Goal: Check status: Check status

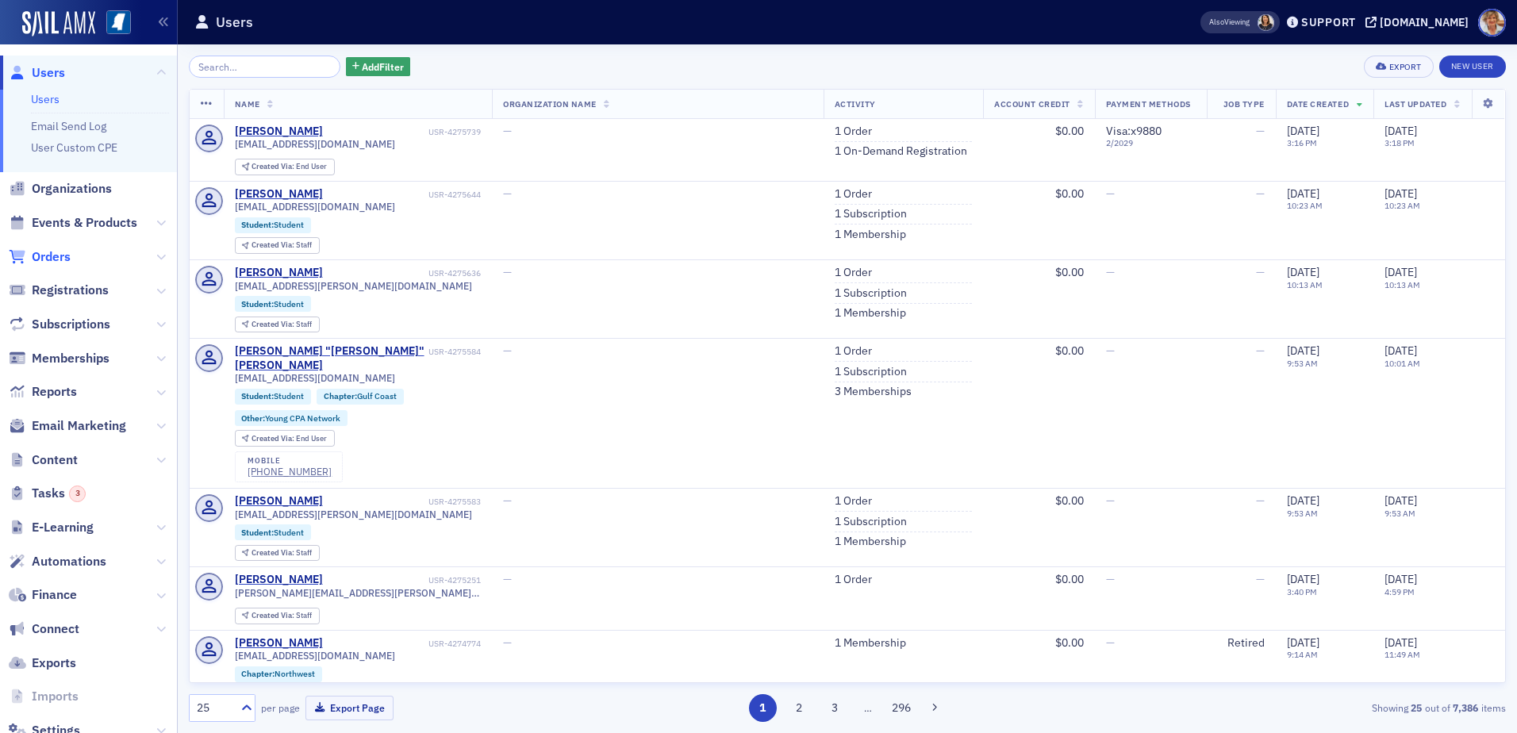
click at [63, 255] on span "Orders" at bounding box center [51, 256] width 39 height 17
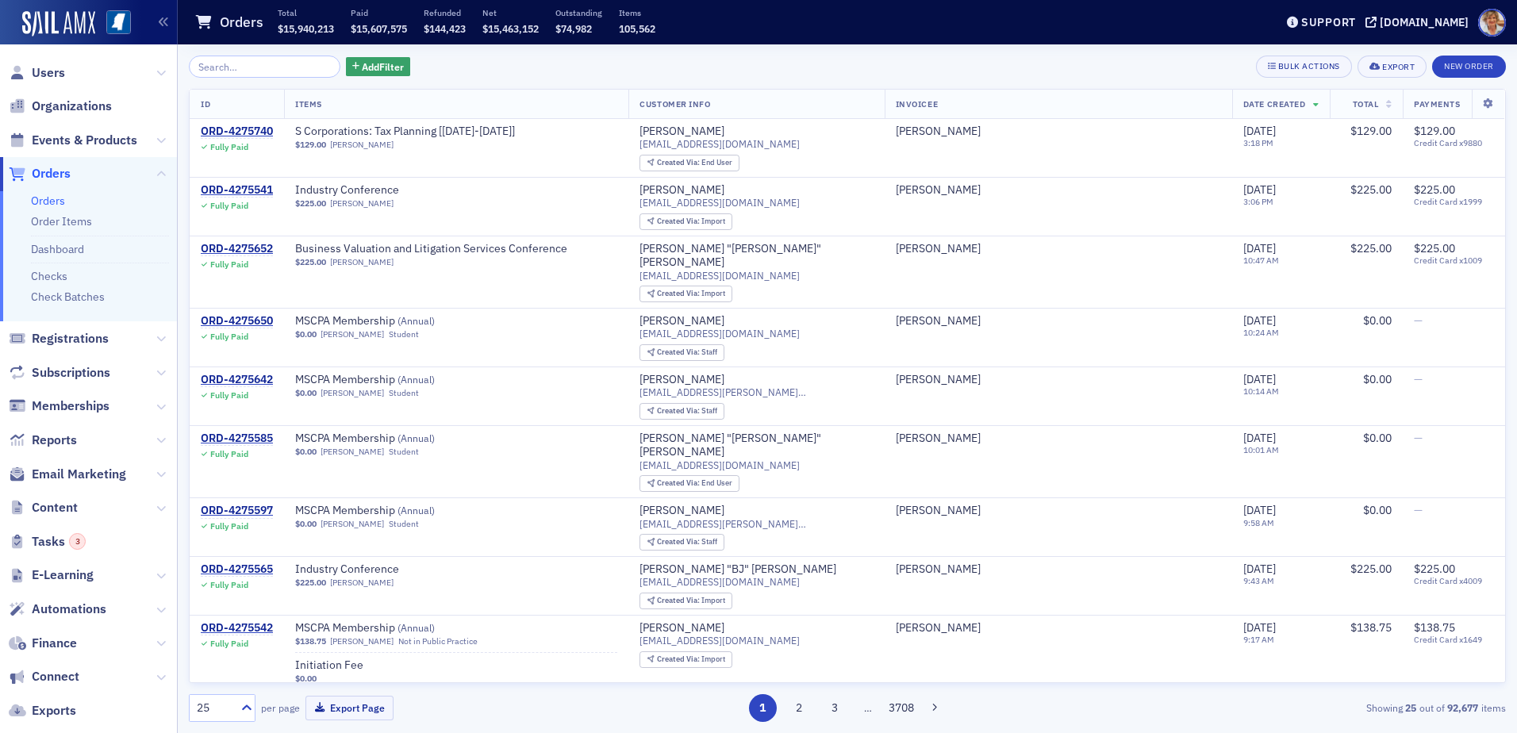
click at [270, 66] on input "search" at bounding box center [265, 67] width 152 height 22
click at [285, 63] on input "search" at bounding box center [265, 67] width 152 height 22
type input "5"
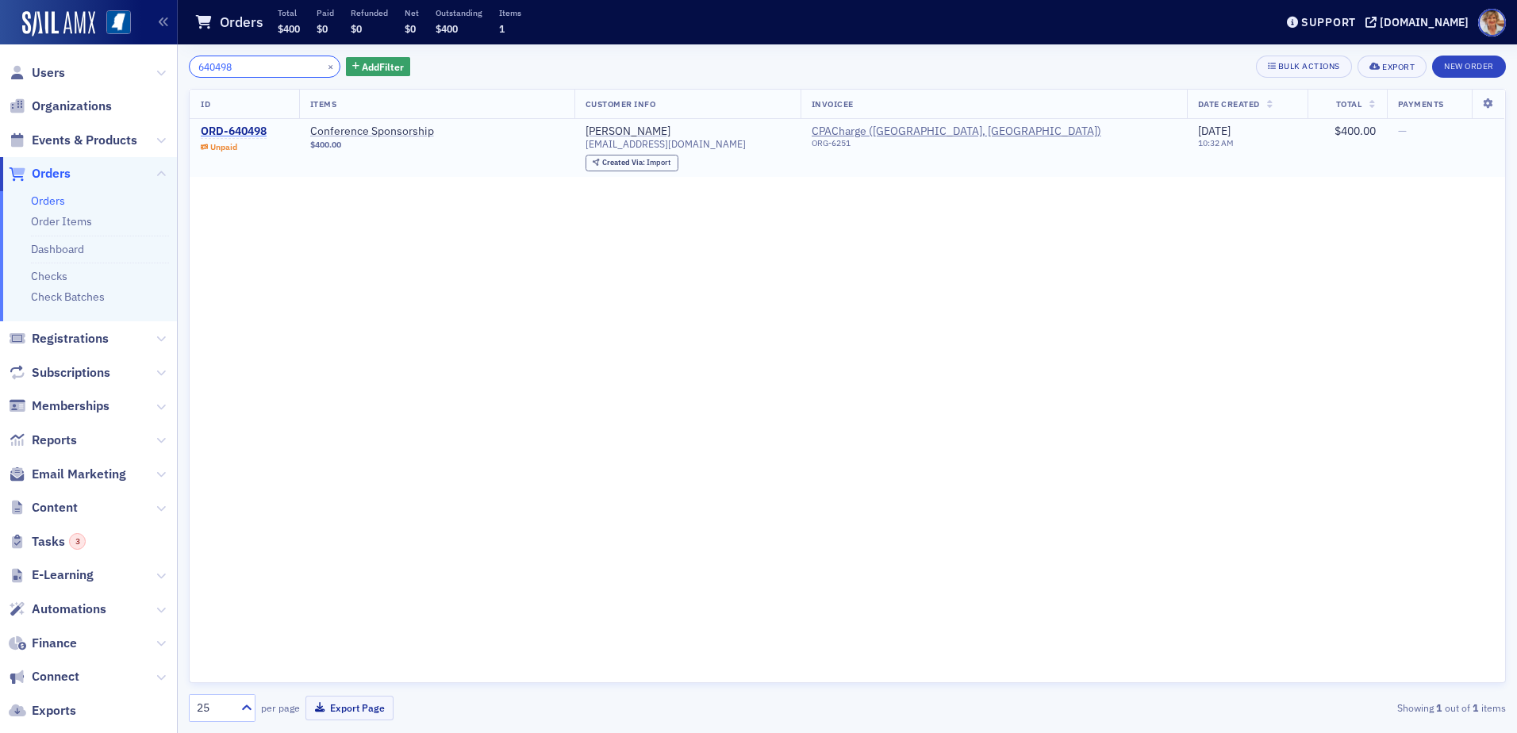
type input "640498"
click at [244, 129] on div "ORD-640498" at bounding box center [234, 132] width 66 height 14
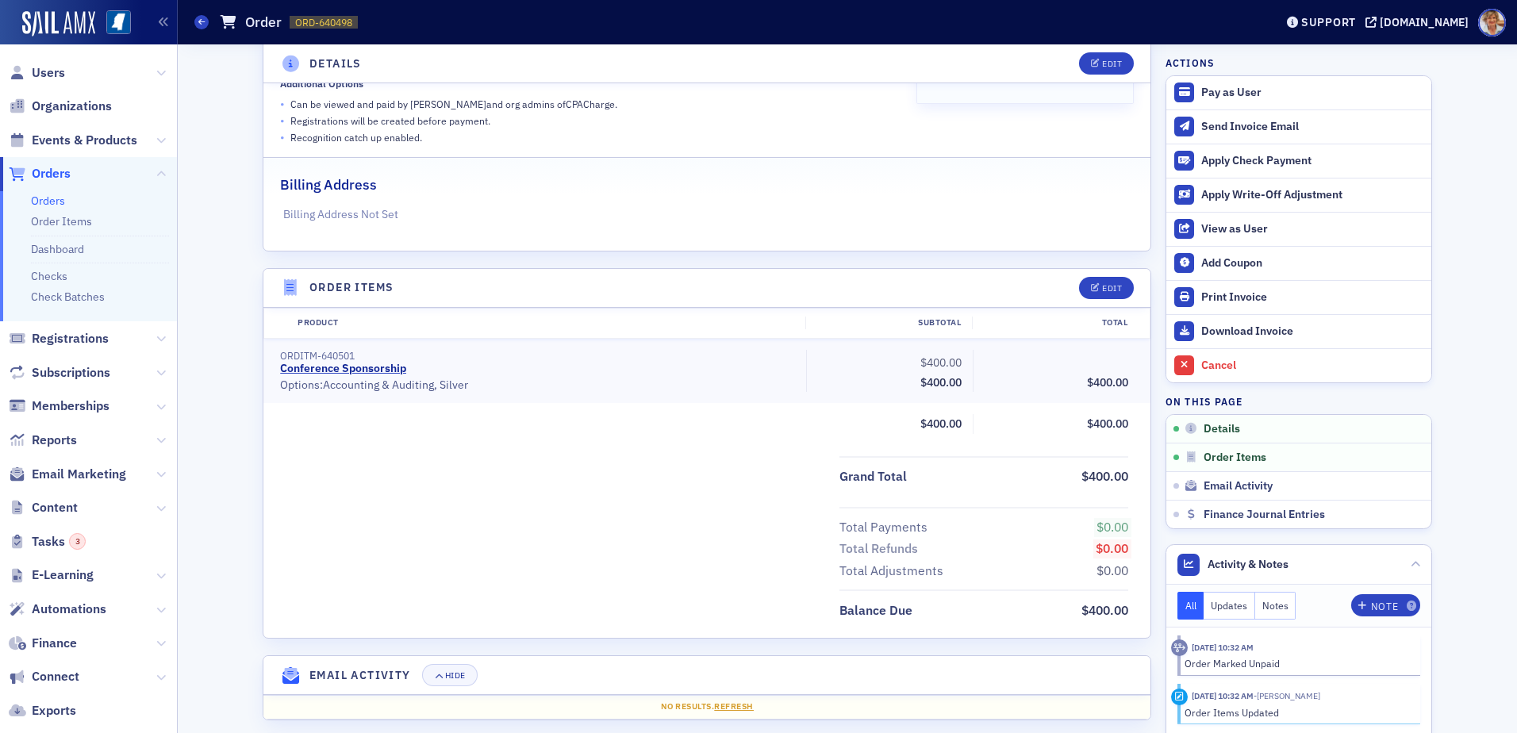
scroll to position [373, 0]
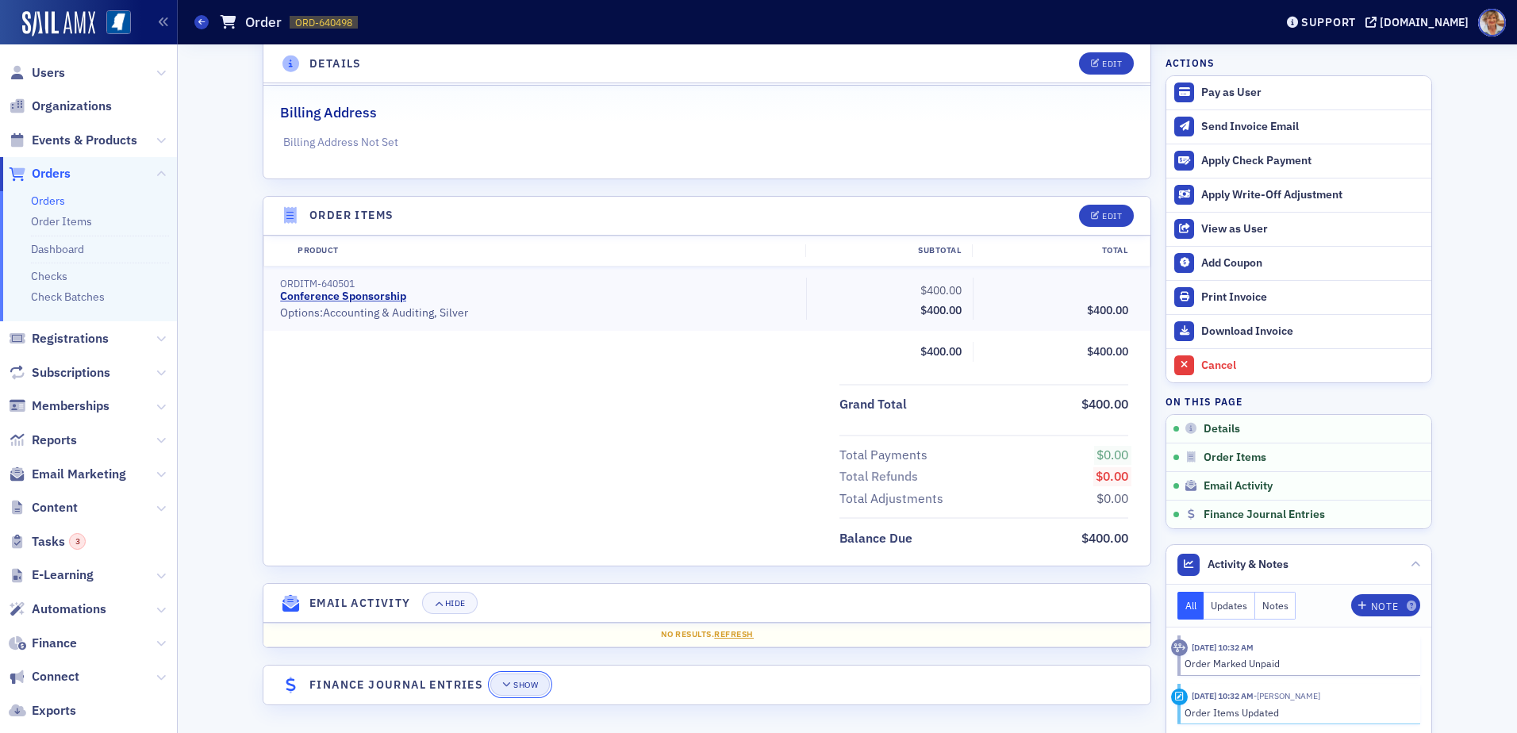
click at [525, 681] on div "Show" at bounding box center [525, 685] width 25 height 9
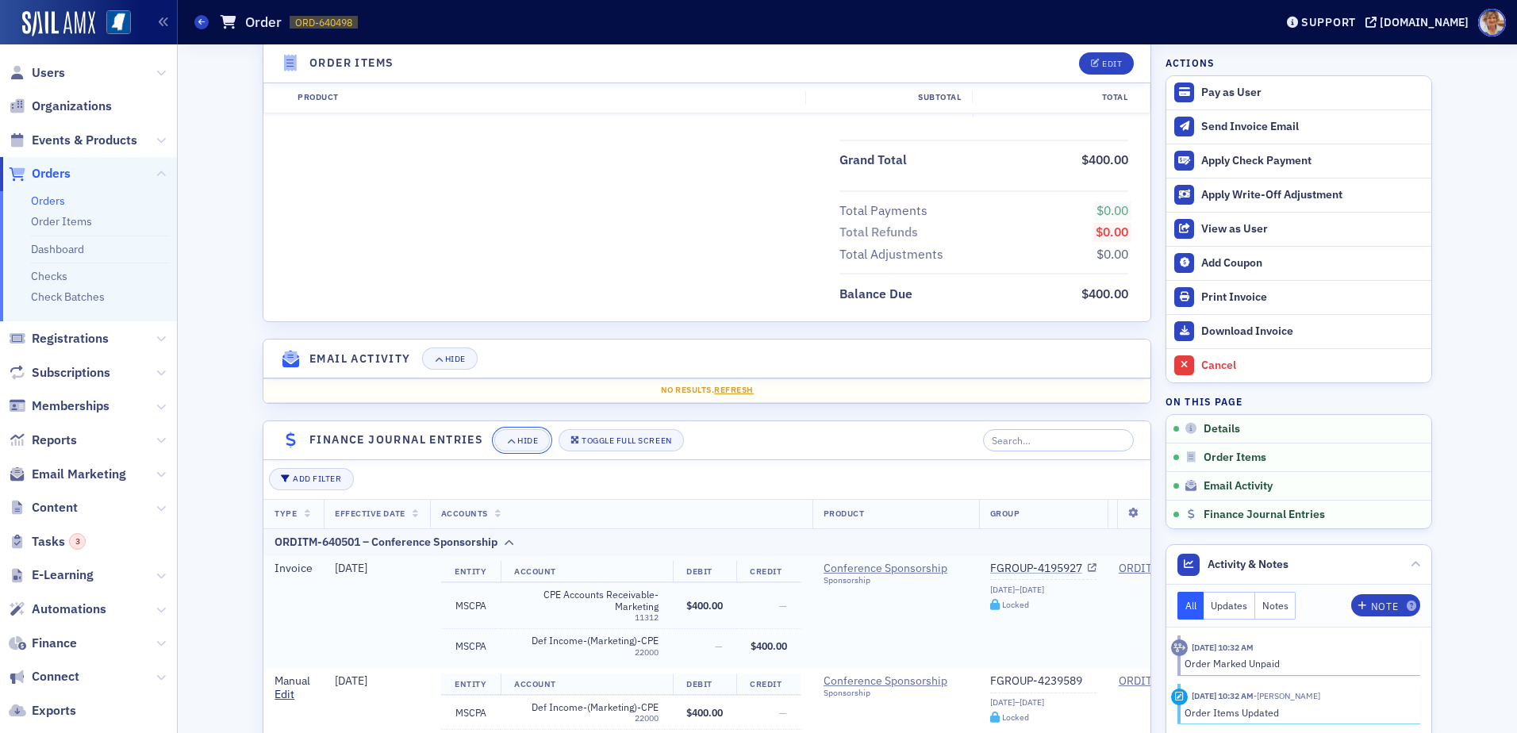
scroll to position [734, 0]
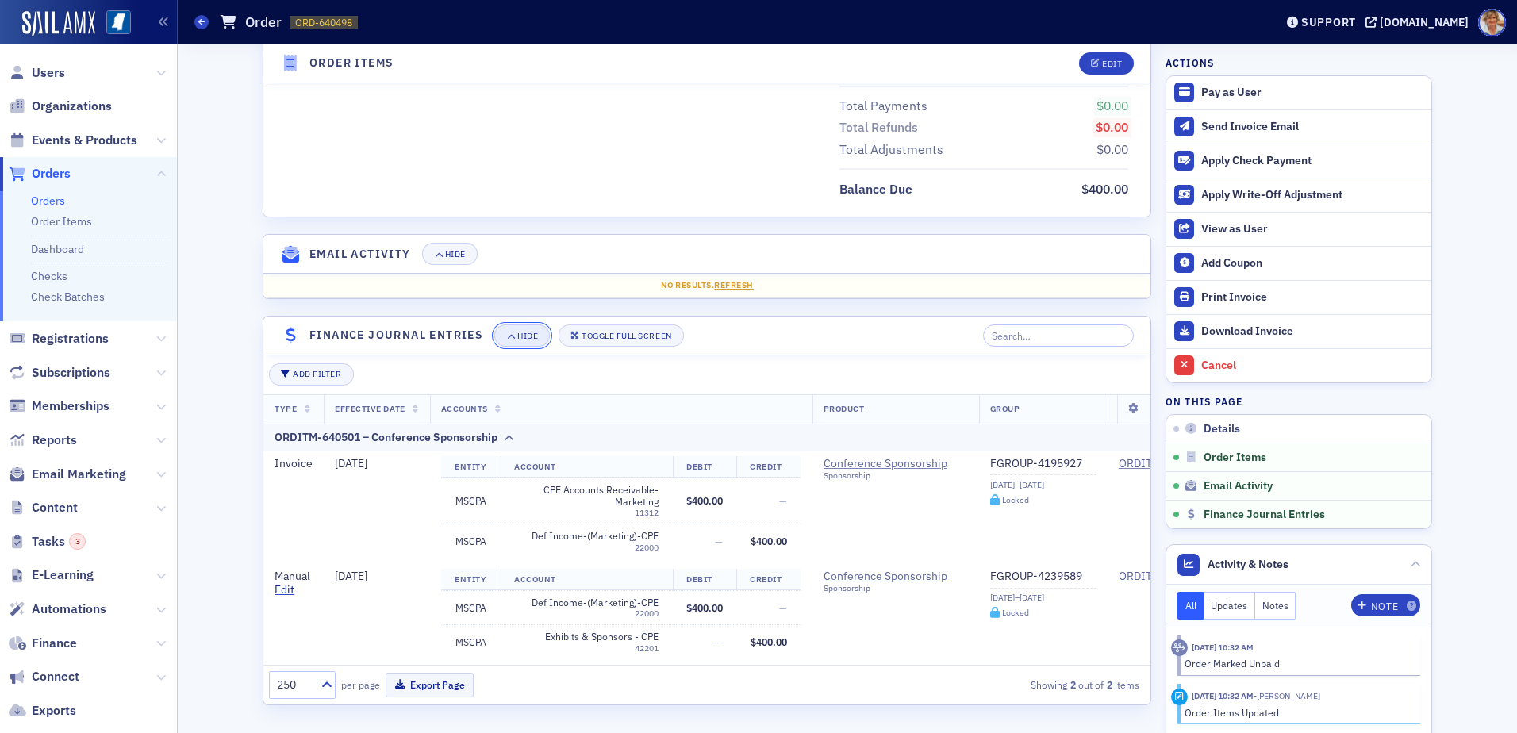
click at [512, 332] on span "Hide" at bounding box center [522, 336] width 32 height 9
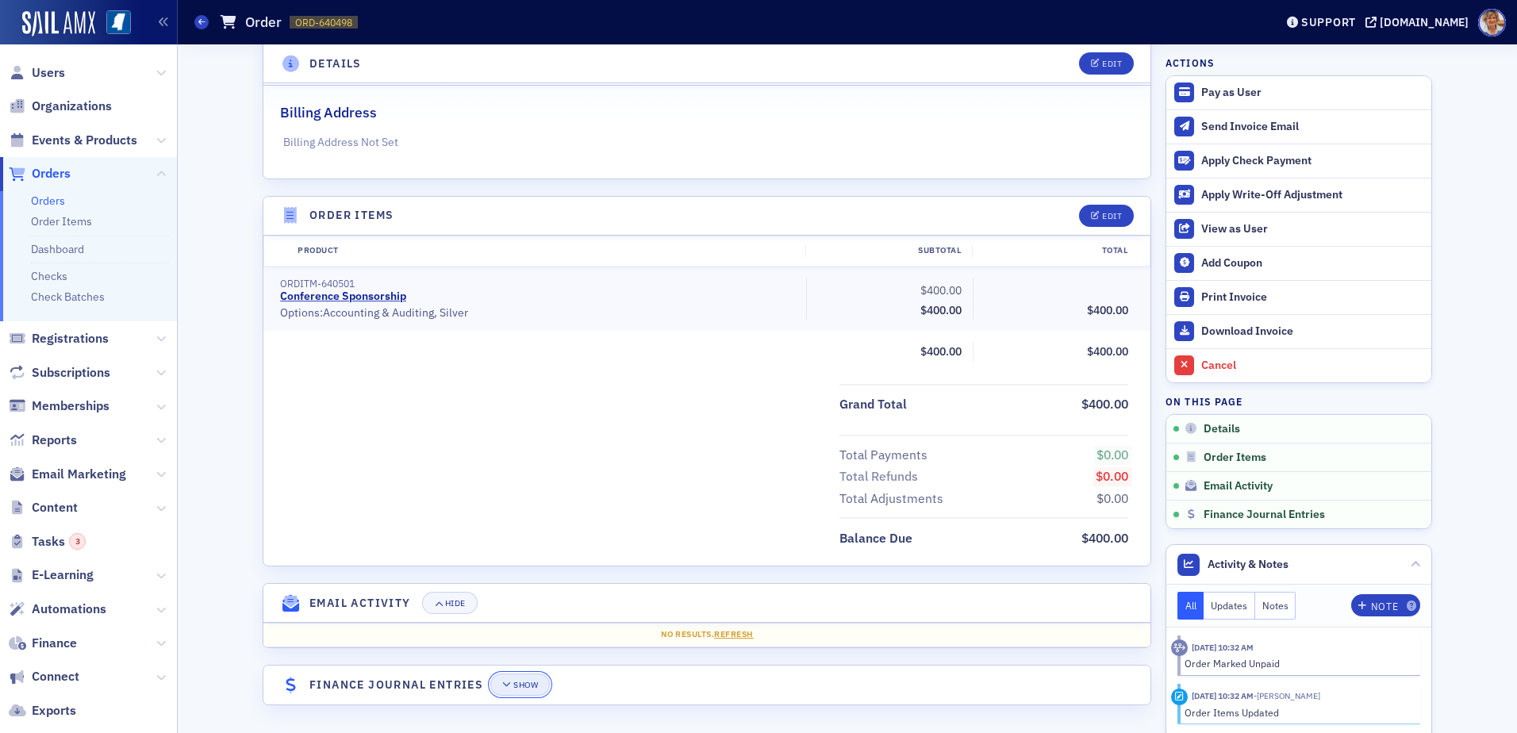
scroll to position [373, 0]
